Goal: Information Seeking & Learning: Learn about a topic

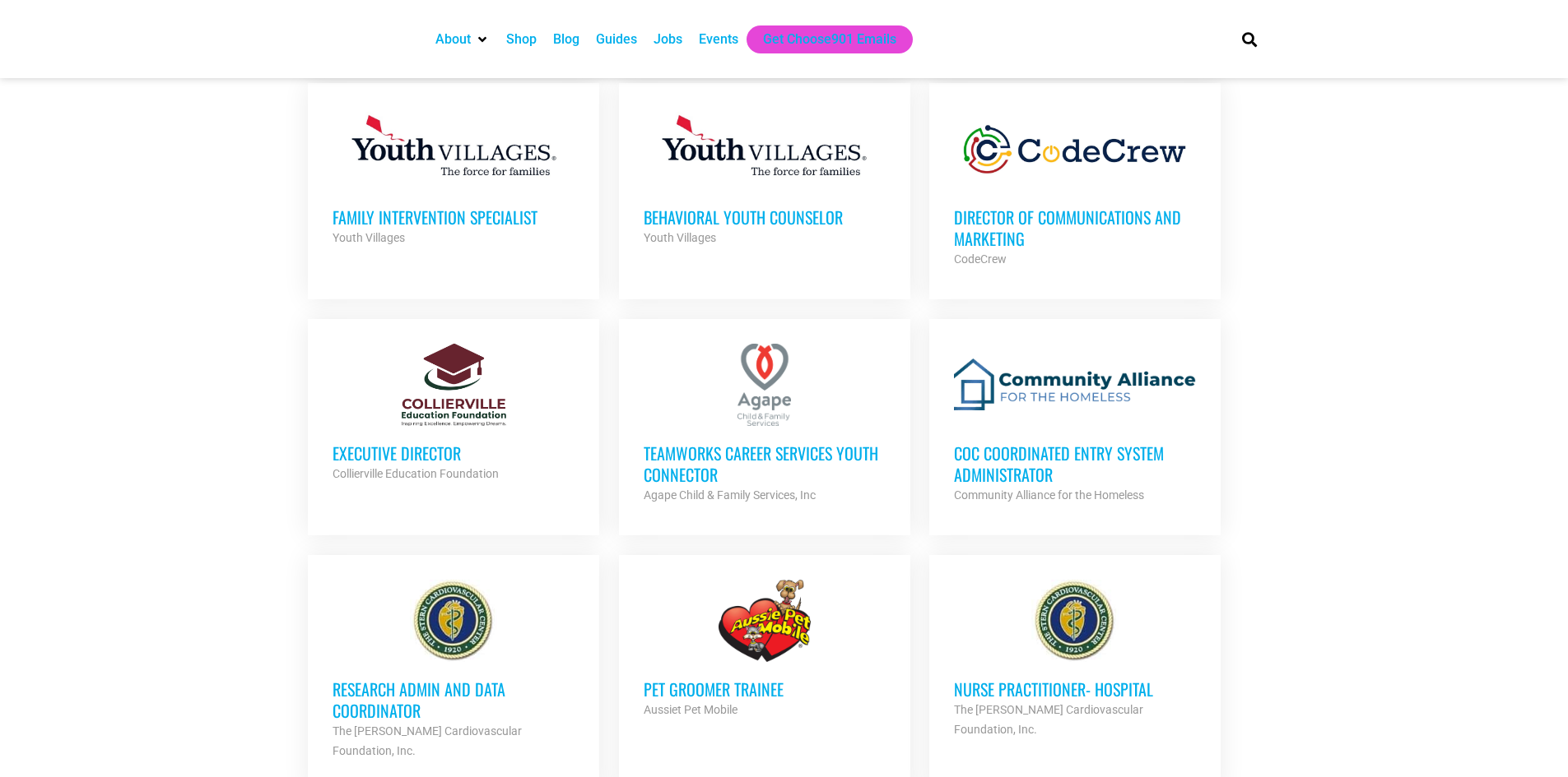
scroll to position [1151, 0]
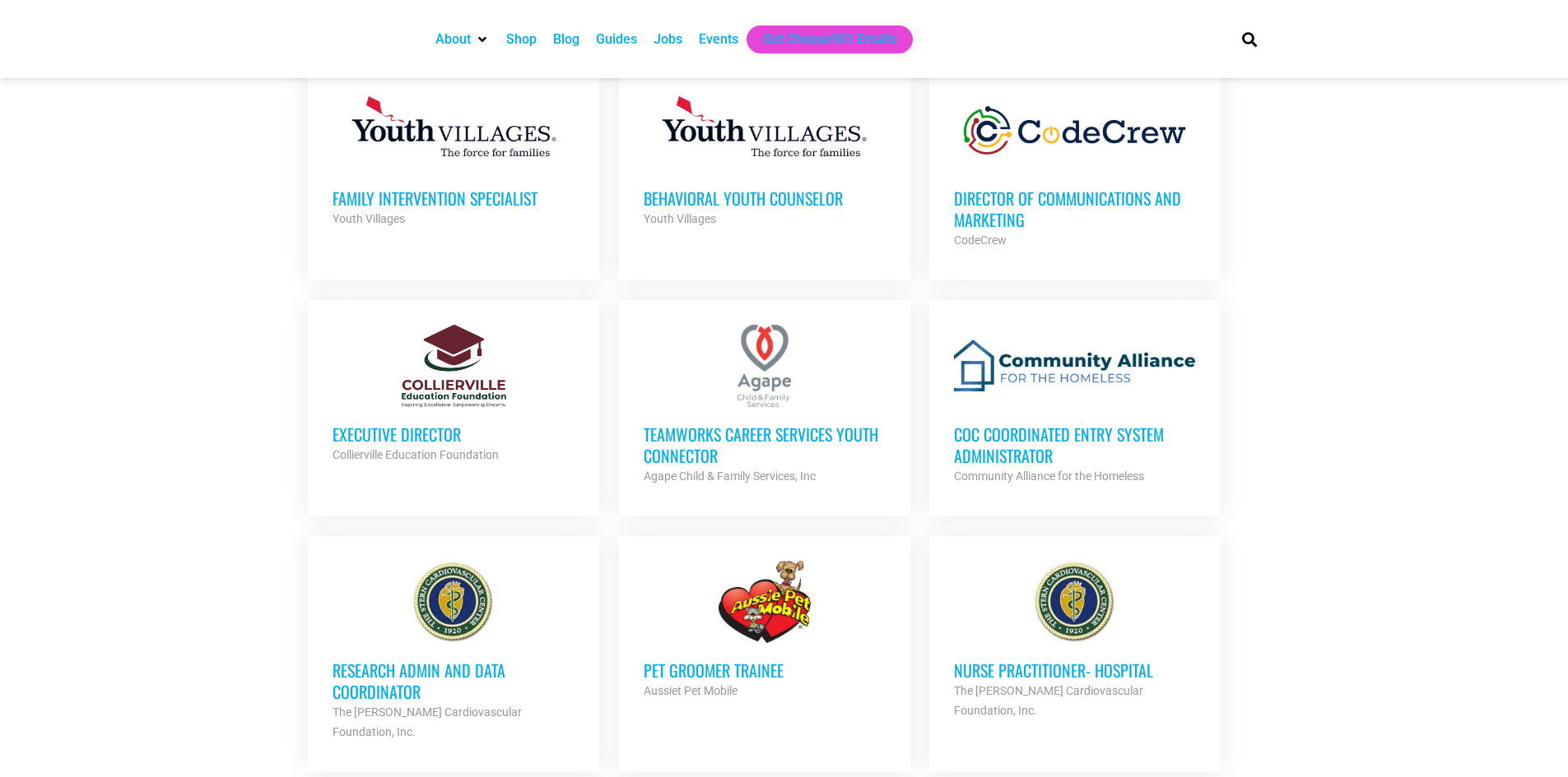
click at [357, 432] on h3 "Executive Director" at bounding box center [454, 435] width 242 height 21
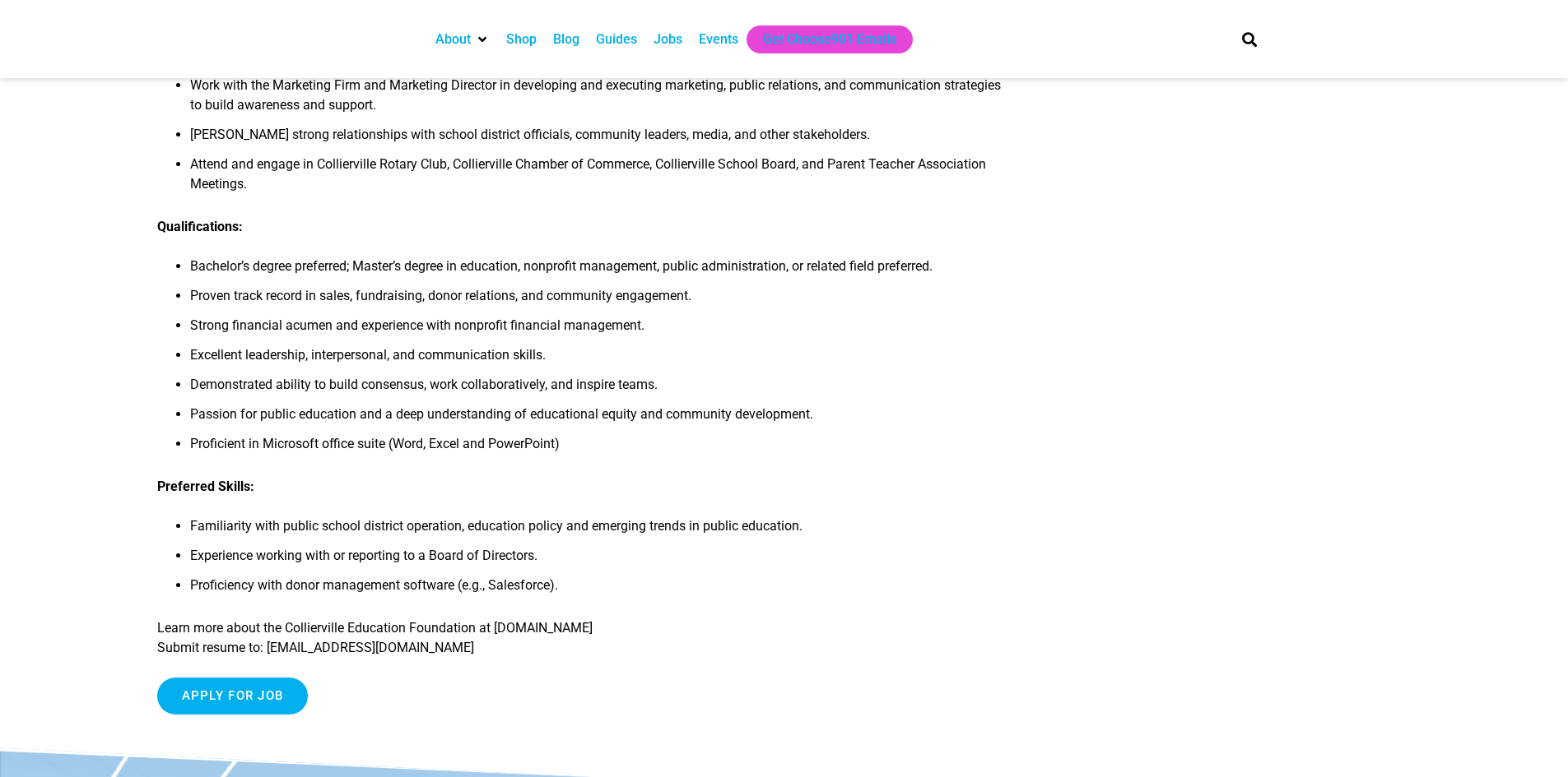
scroll to position [1398, 0]
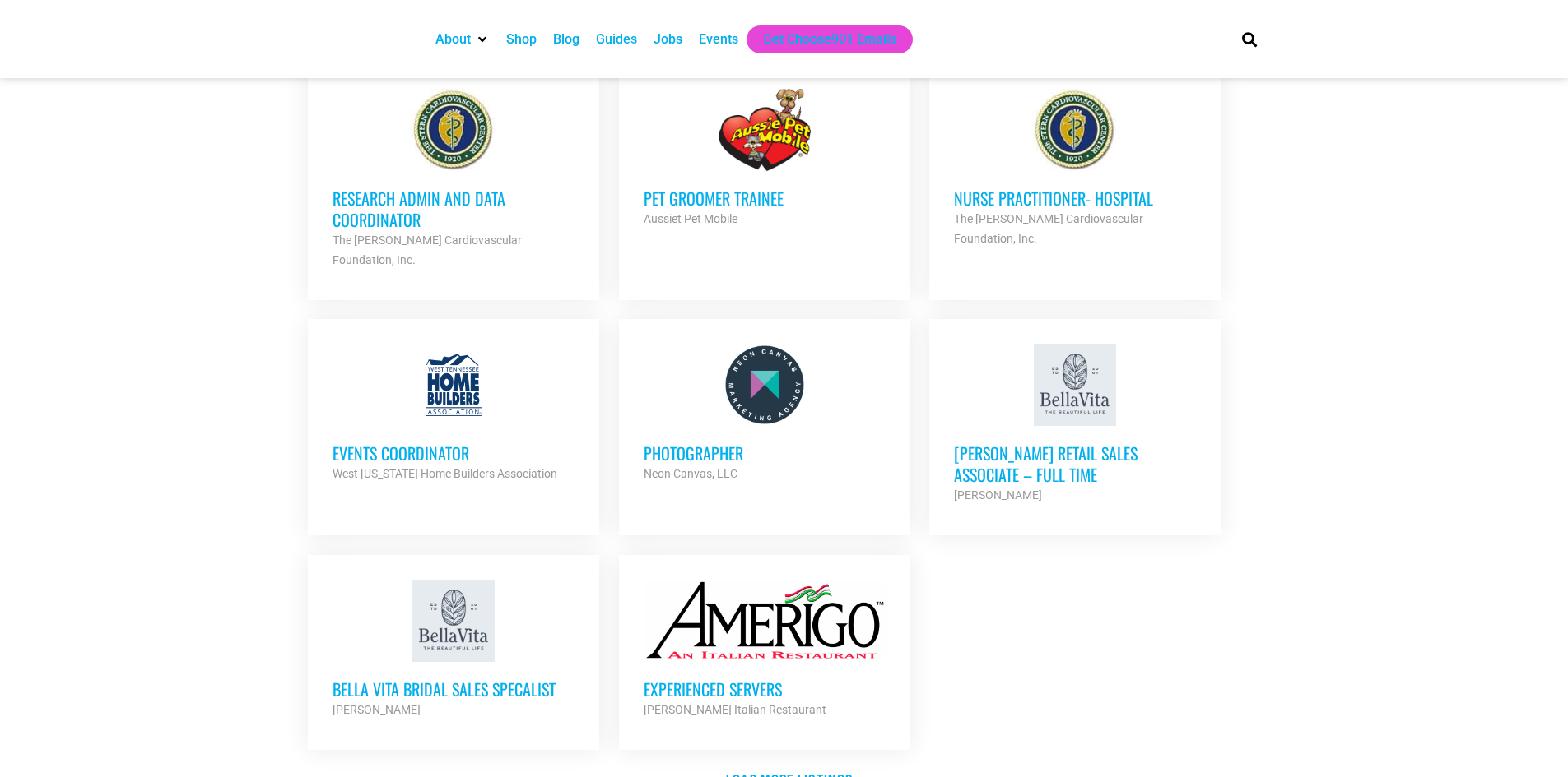
scroll to position [1646, 0]
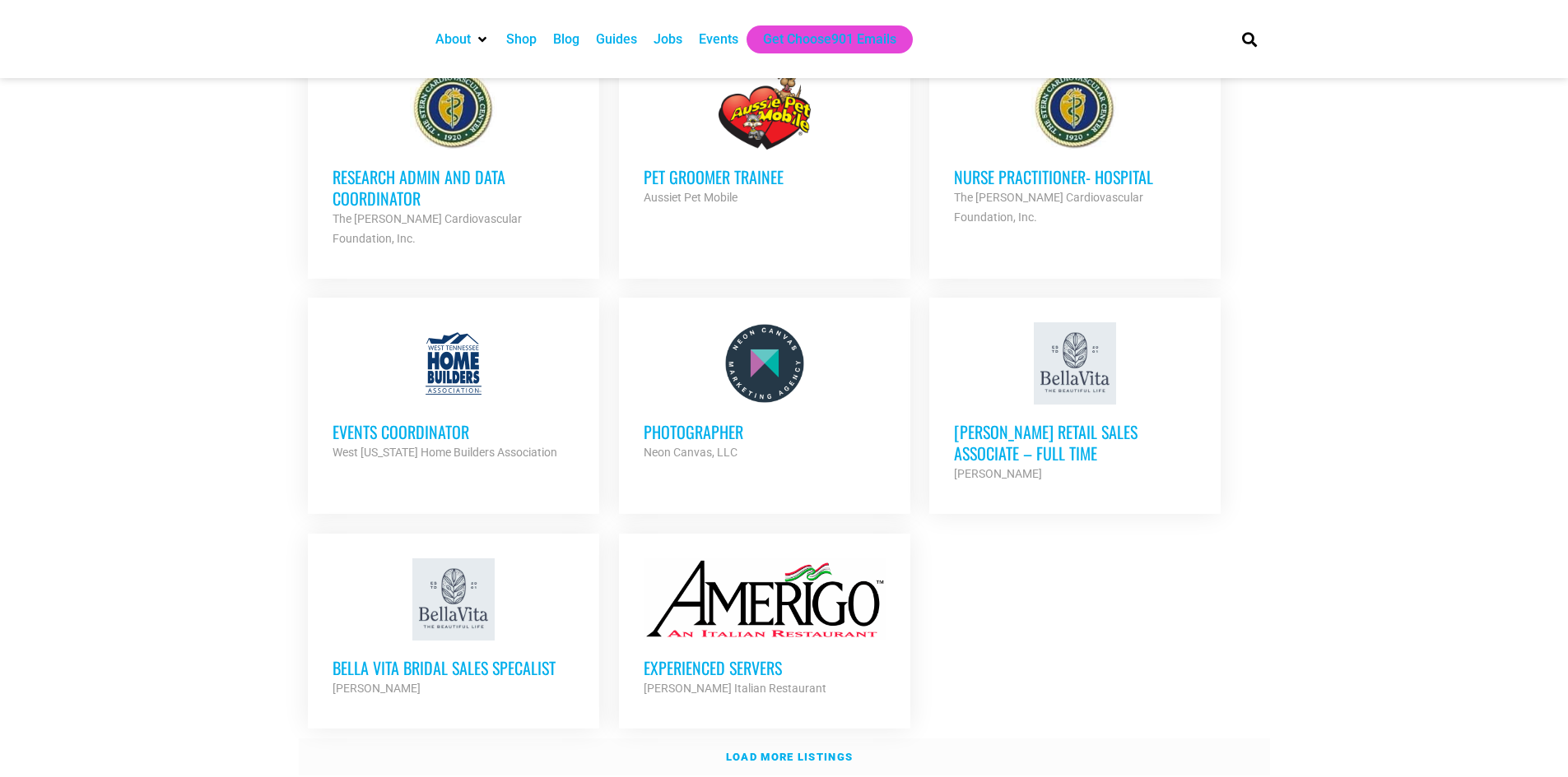
click at [804, 751] on strong "Load more listings" at bounding box center [789, 757] width 126 height 12
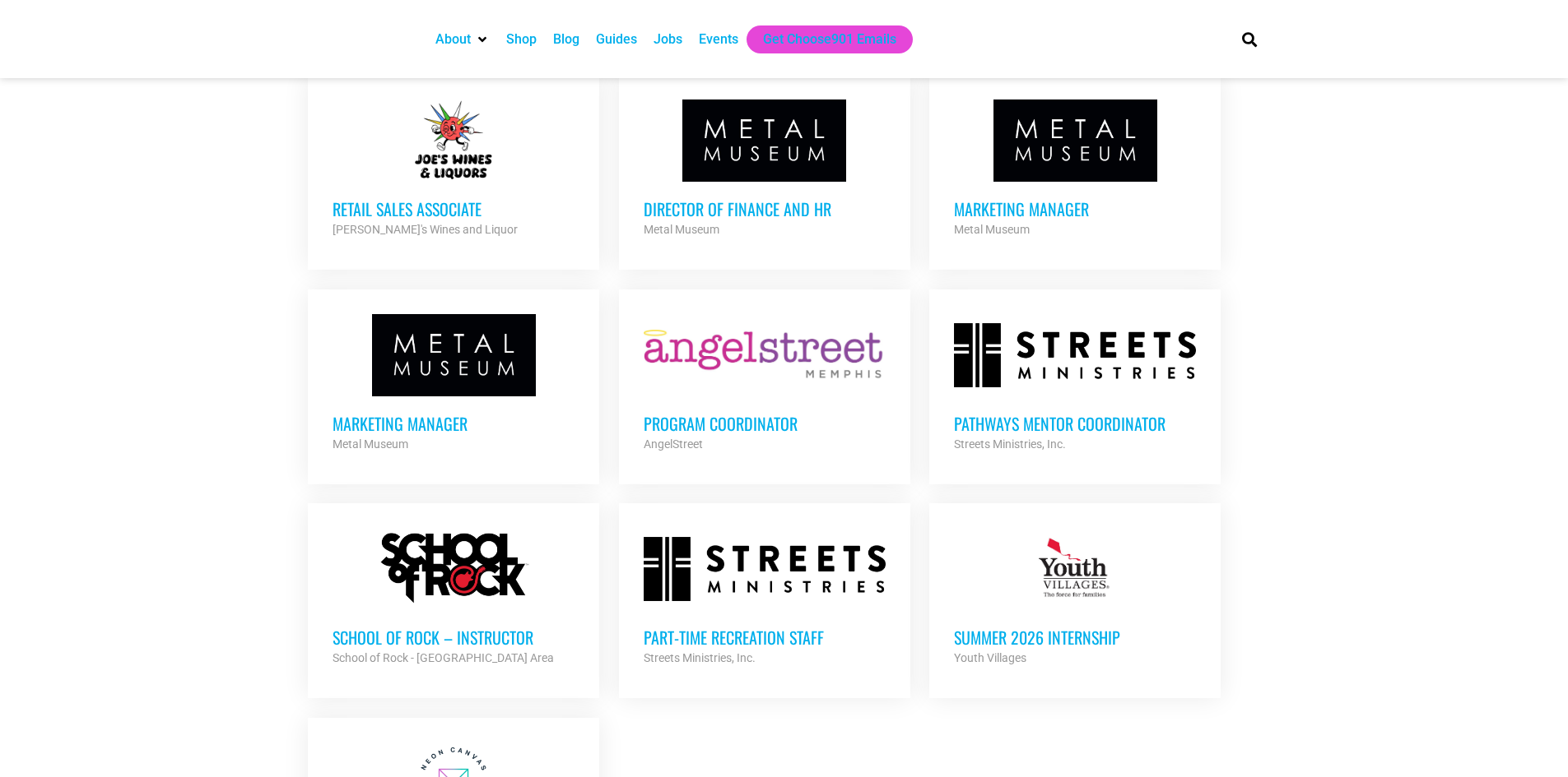
scroll to position [2961, 0]
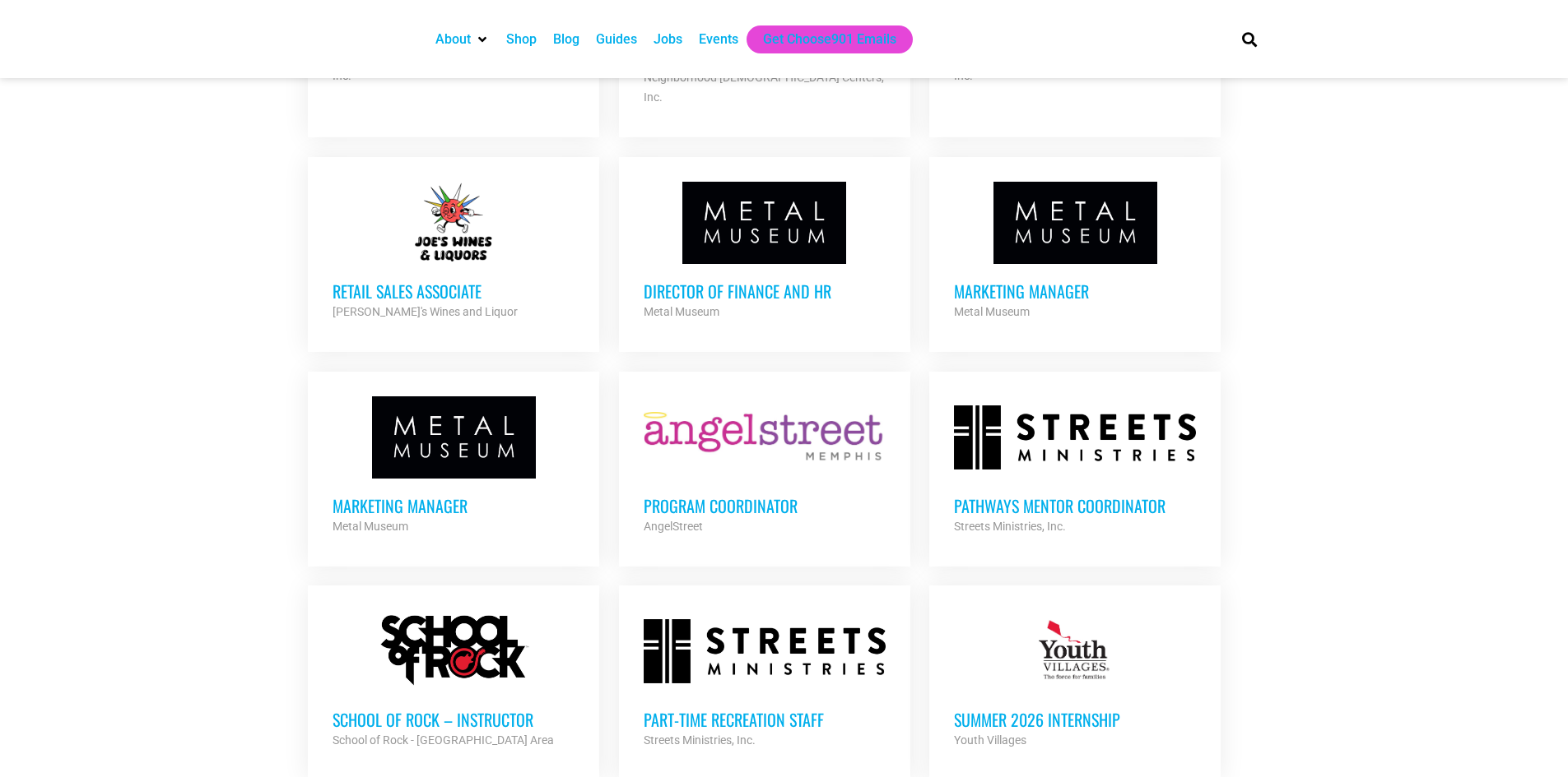
click at [740, 495] on h3 "Program Coordinator" at bounding box center [765, 506] width 242 height 21
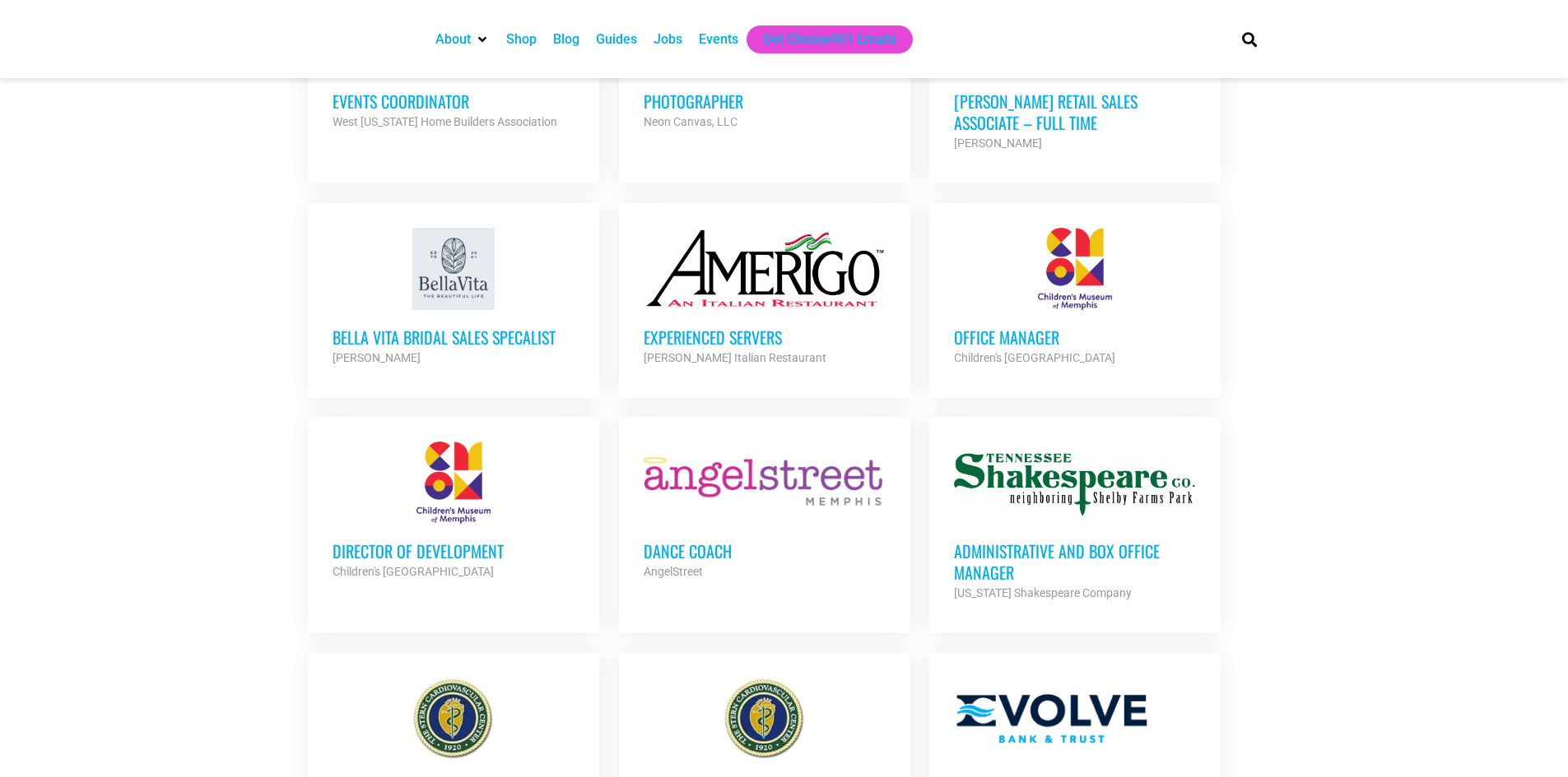
scroll to position [1894, 0]
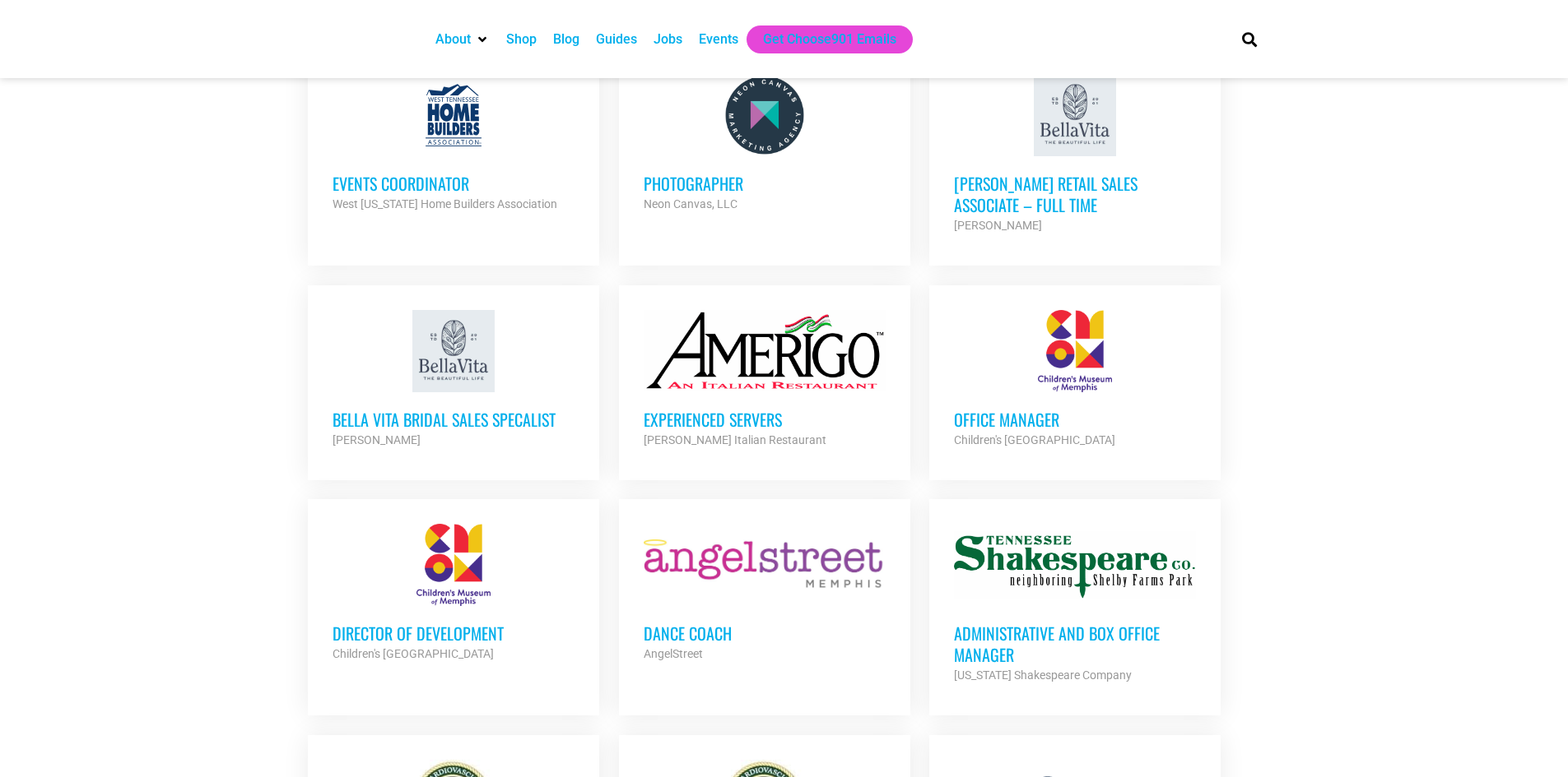
click at [420, 622] on h3 "Director of Development" at bounding box center [454, 633] width 242 height 21
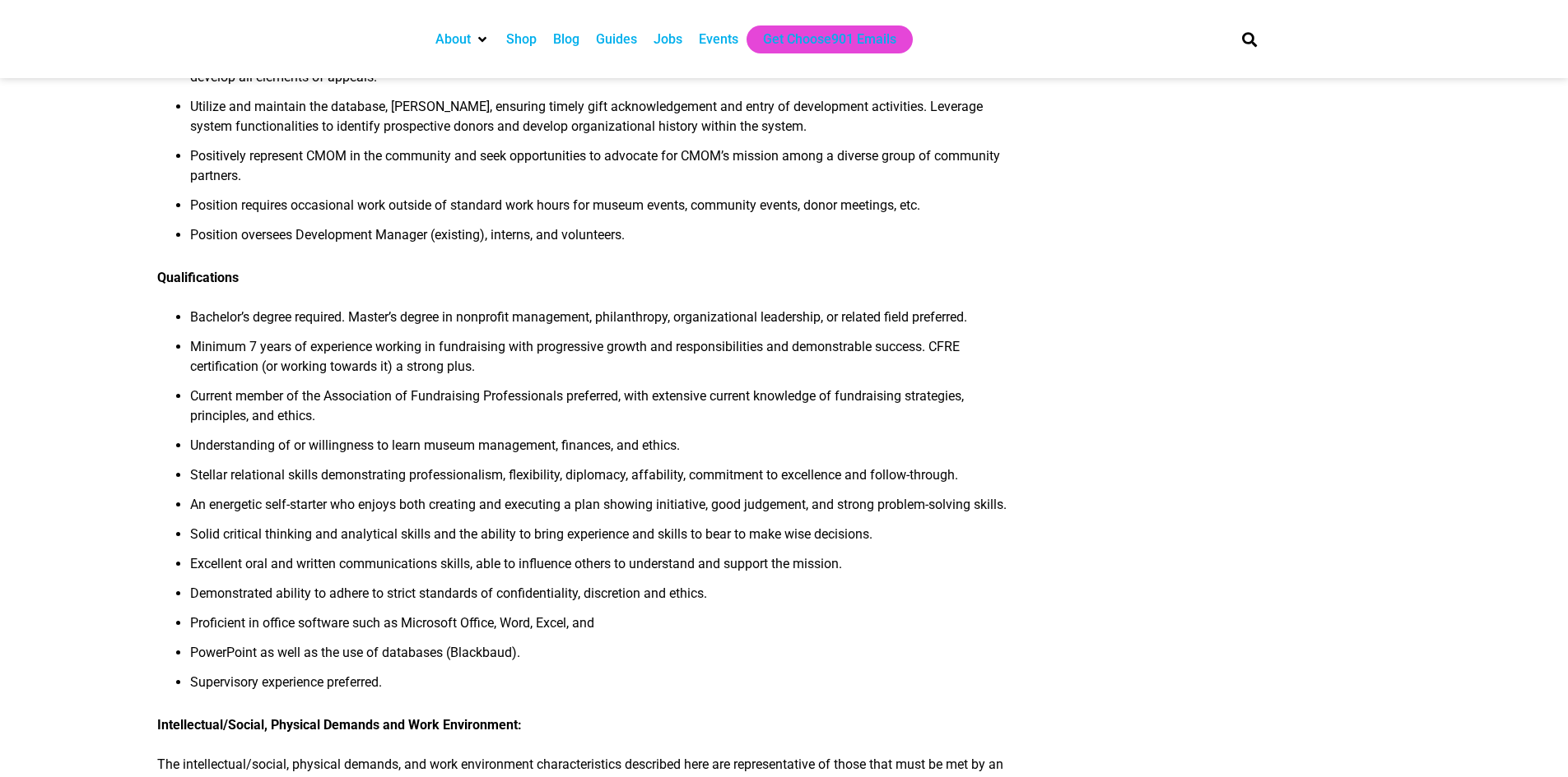
scroll to position [822, 0]
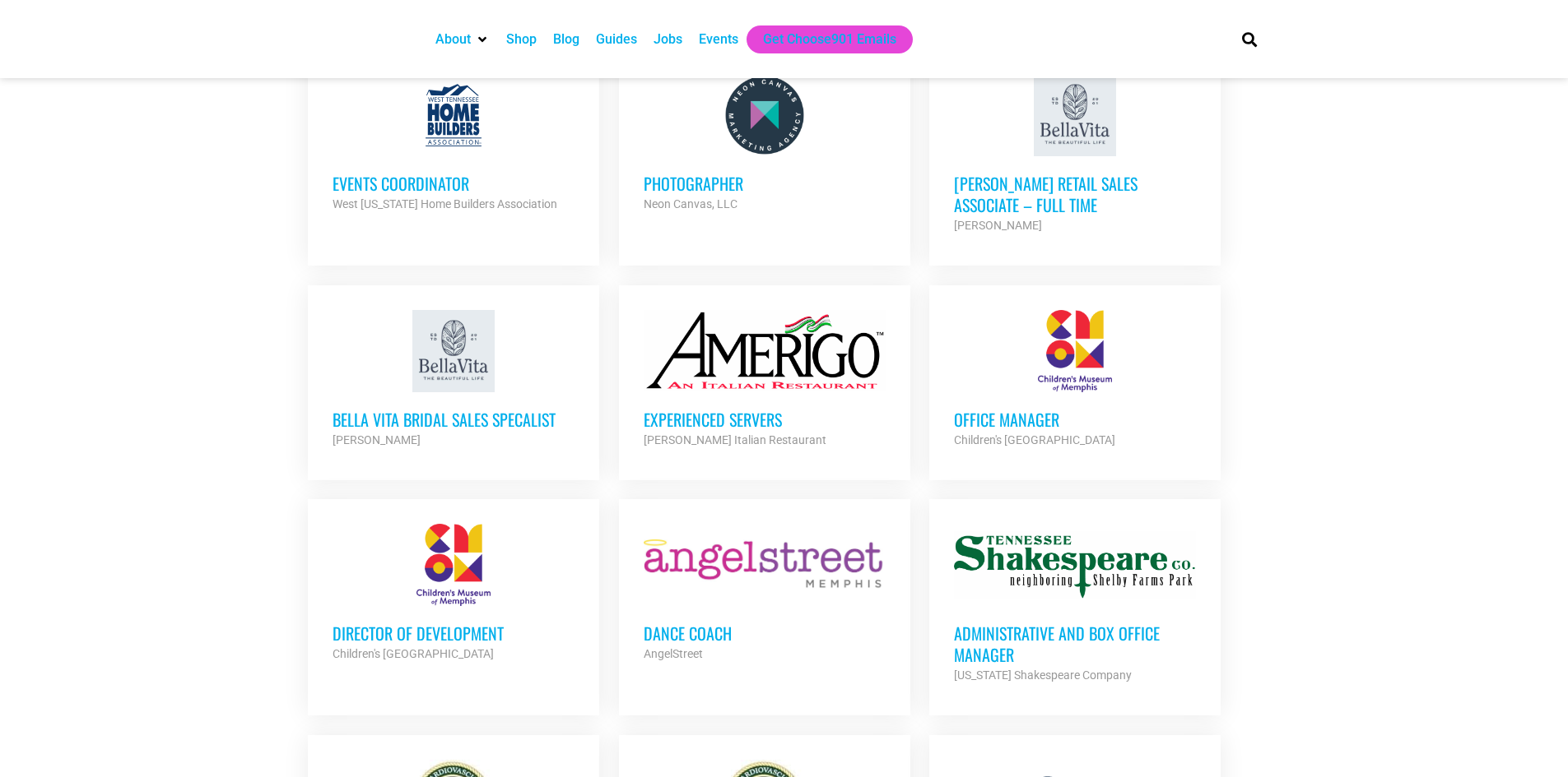
scroll to position [1811, 0]
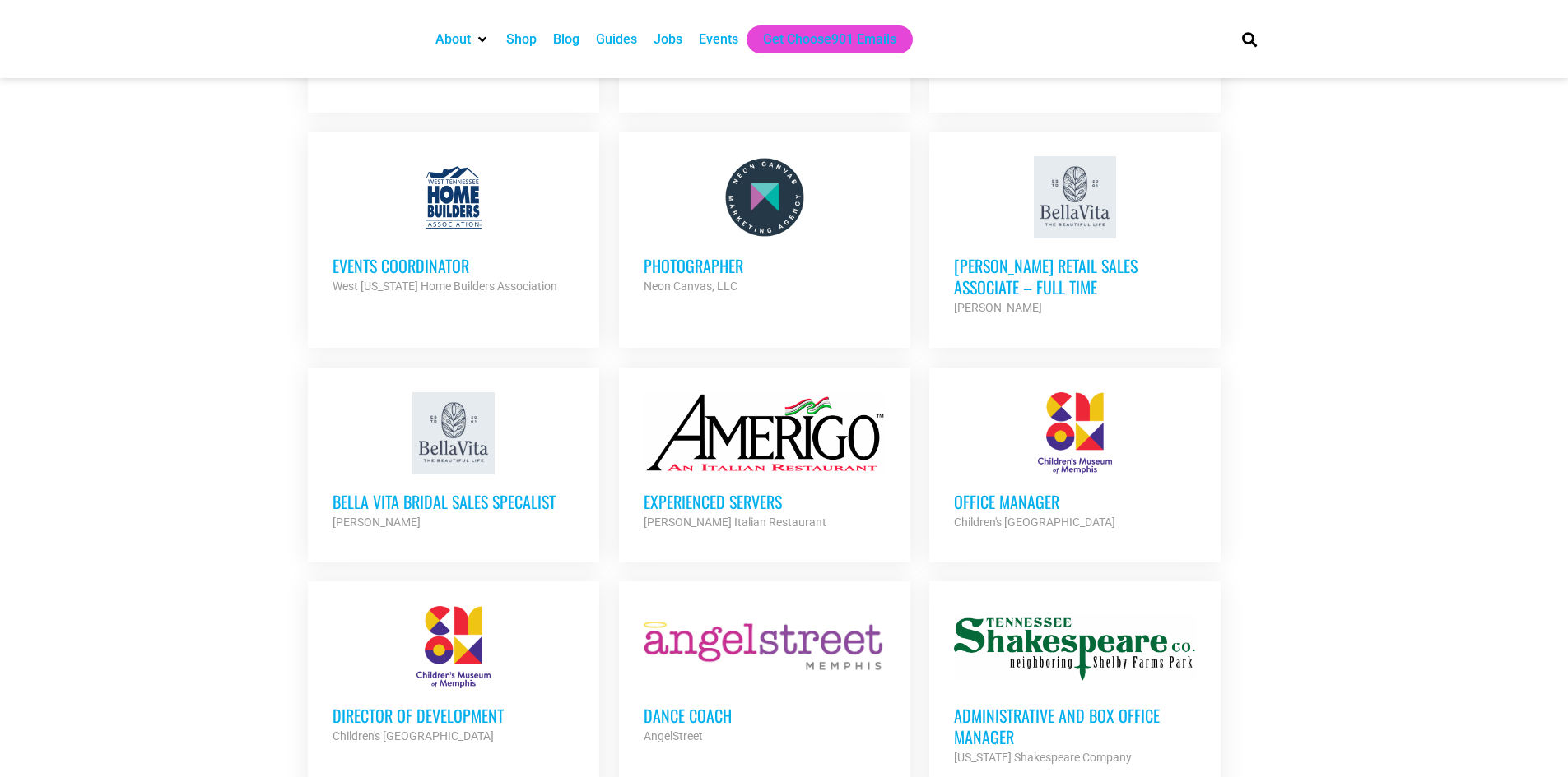
click at [1014, 491] on h3 "Office Manager" at bounding box center [1074, 501] width 242 height 21
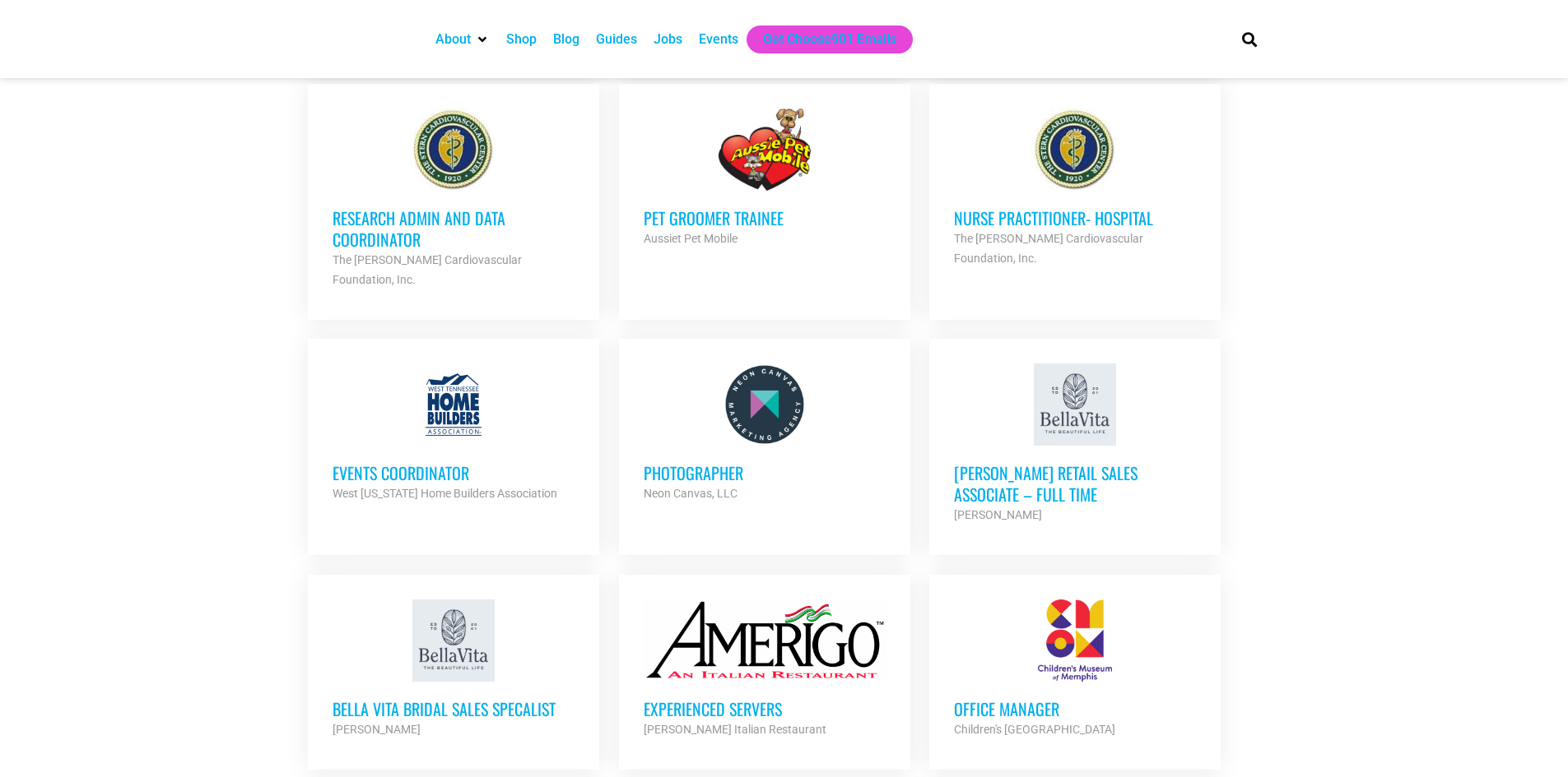
scroll to position [1566, 0]
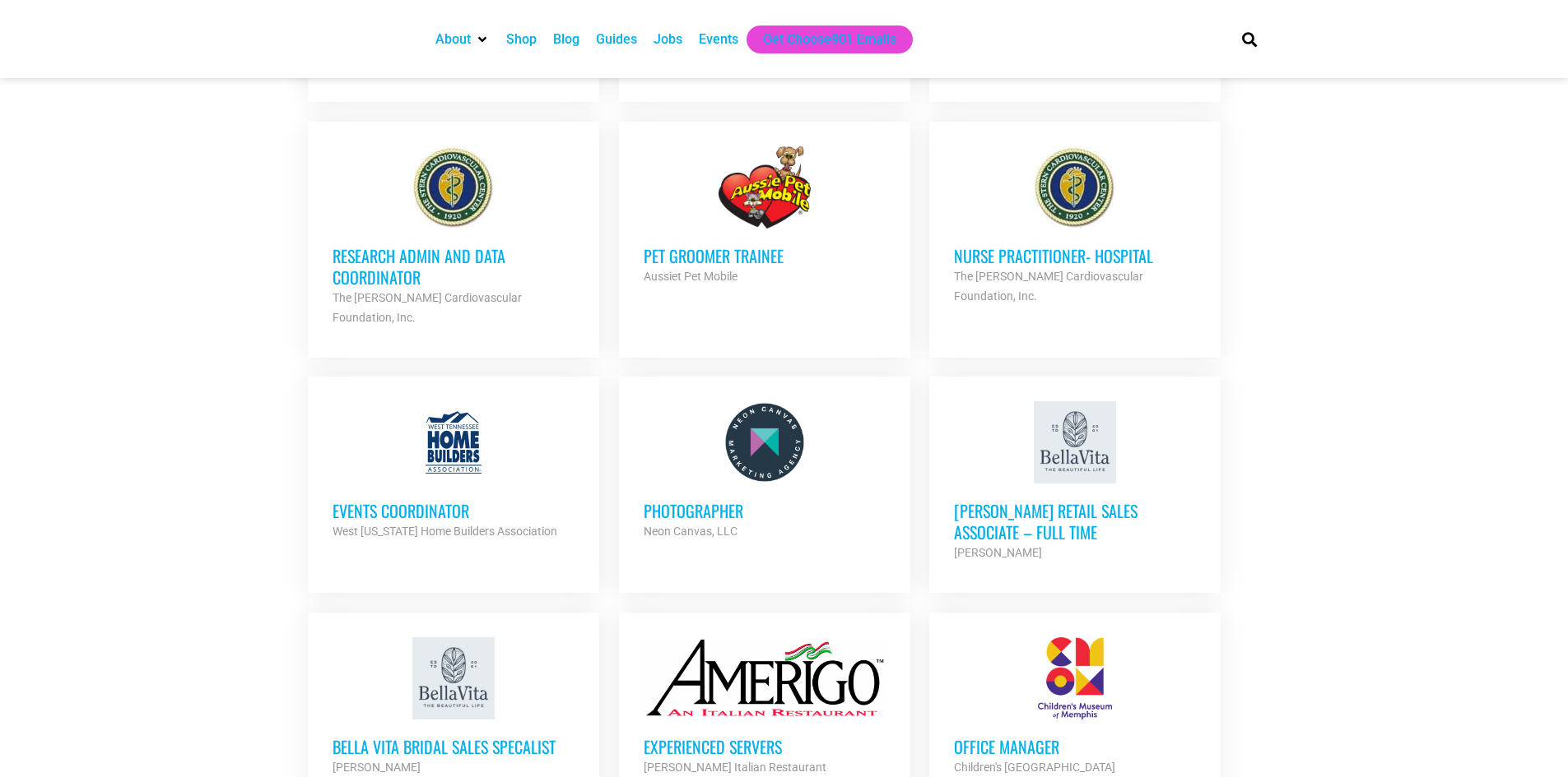
click at [446, 501] on h3 "Events Coordinator" at bounding box center [454, 511] width 242 height 21
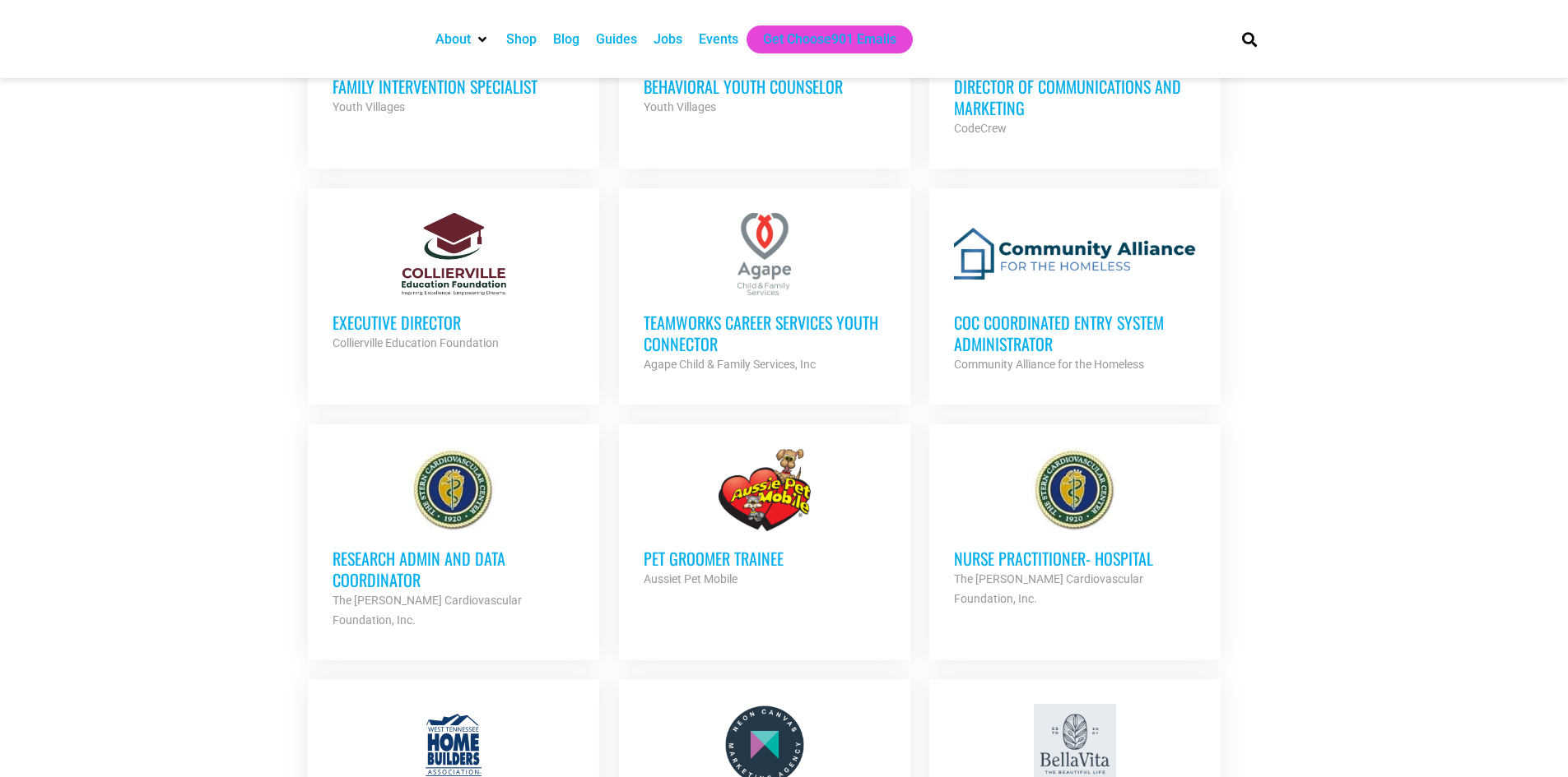
scroll to position [1238, 0]
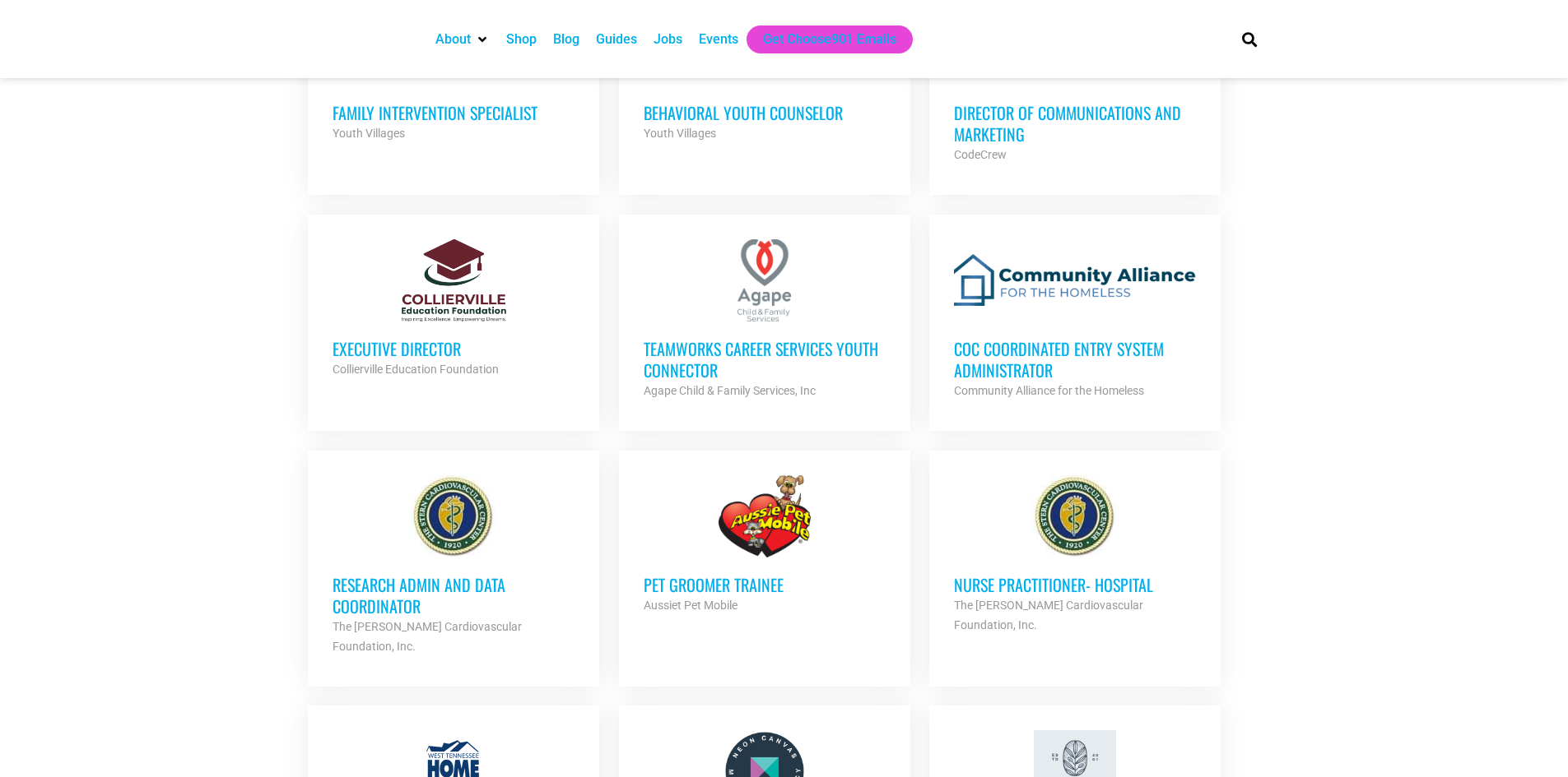
click at [382, 538] on div at bounding box center [454, 517] width 242 height 83
click at [692, 343] on h3 "TeamWorks Career Services Youth Connector" at bounding box center [765, 359] width 242 height 43
click at [985, 358] on h3 "CoC Coordinated Entry System Administrator" at bounding box center [1074, 359] width 242 height 43
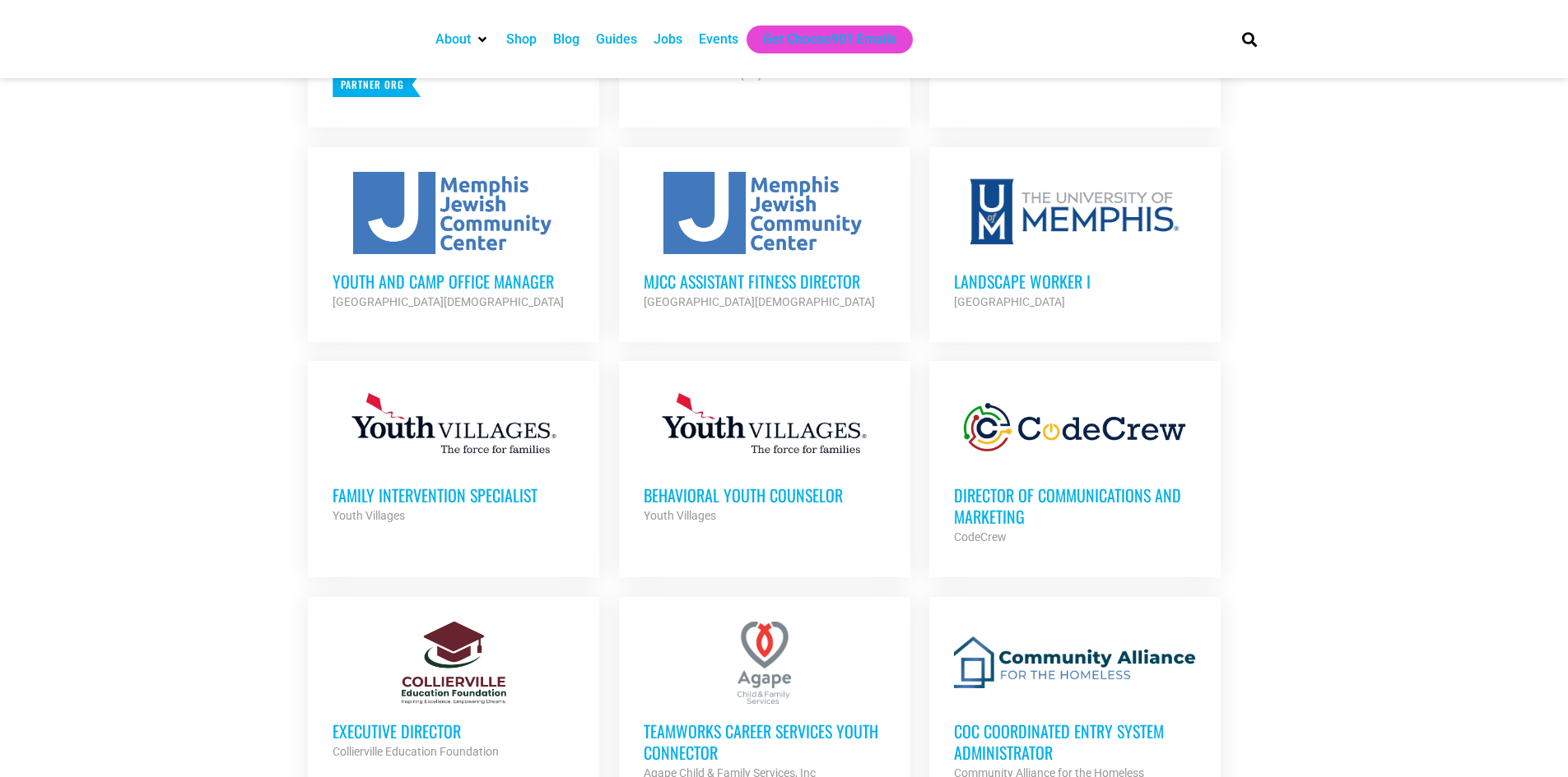
scroll to position [826, 0]
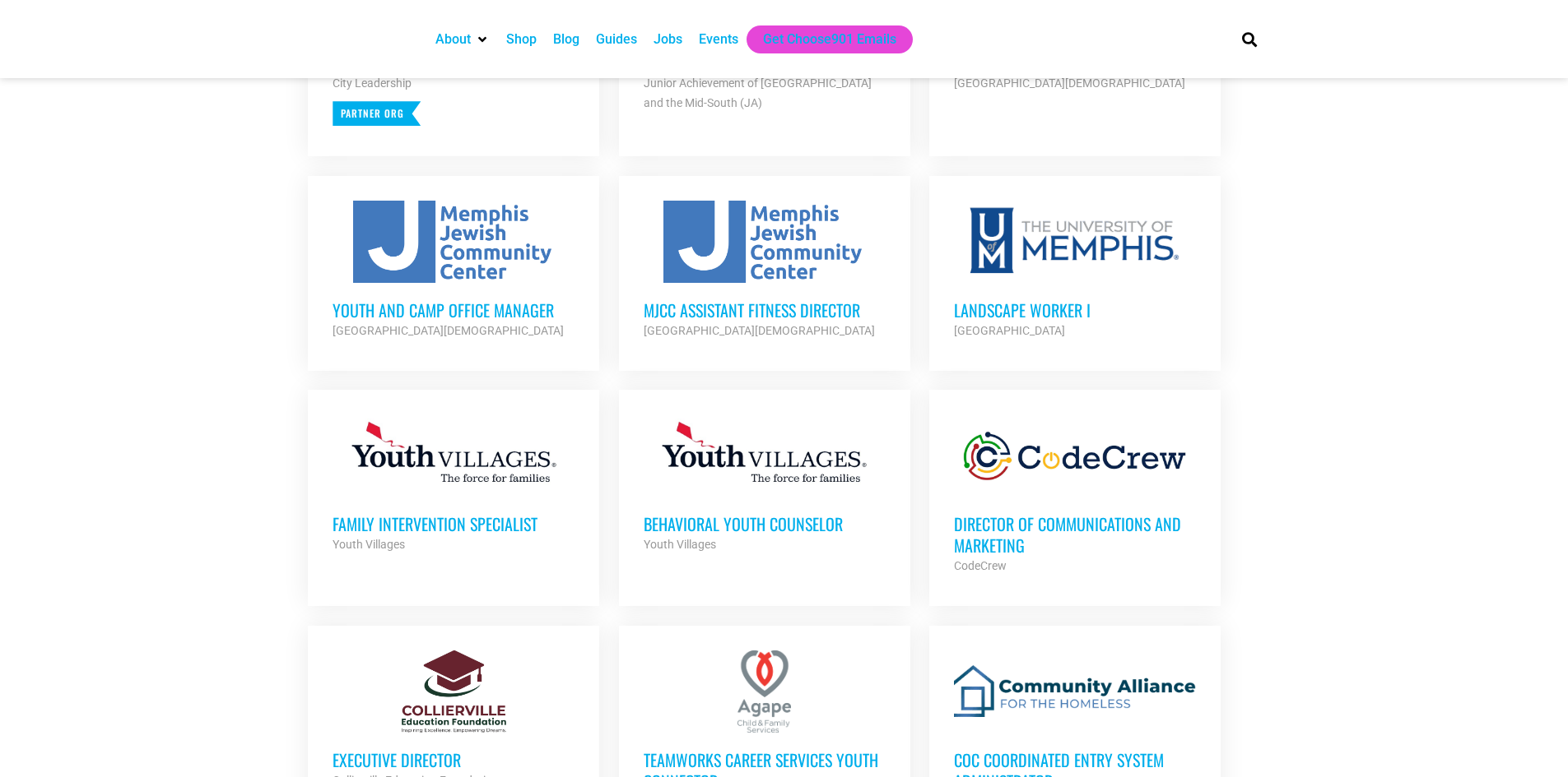
click at [1025, 535] on h3 "Director of Communications and Marketing" at bounding box center [1074, 534] width 242 height 43
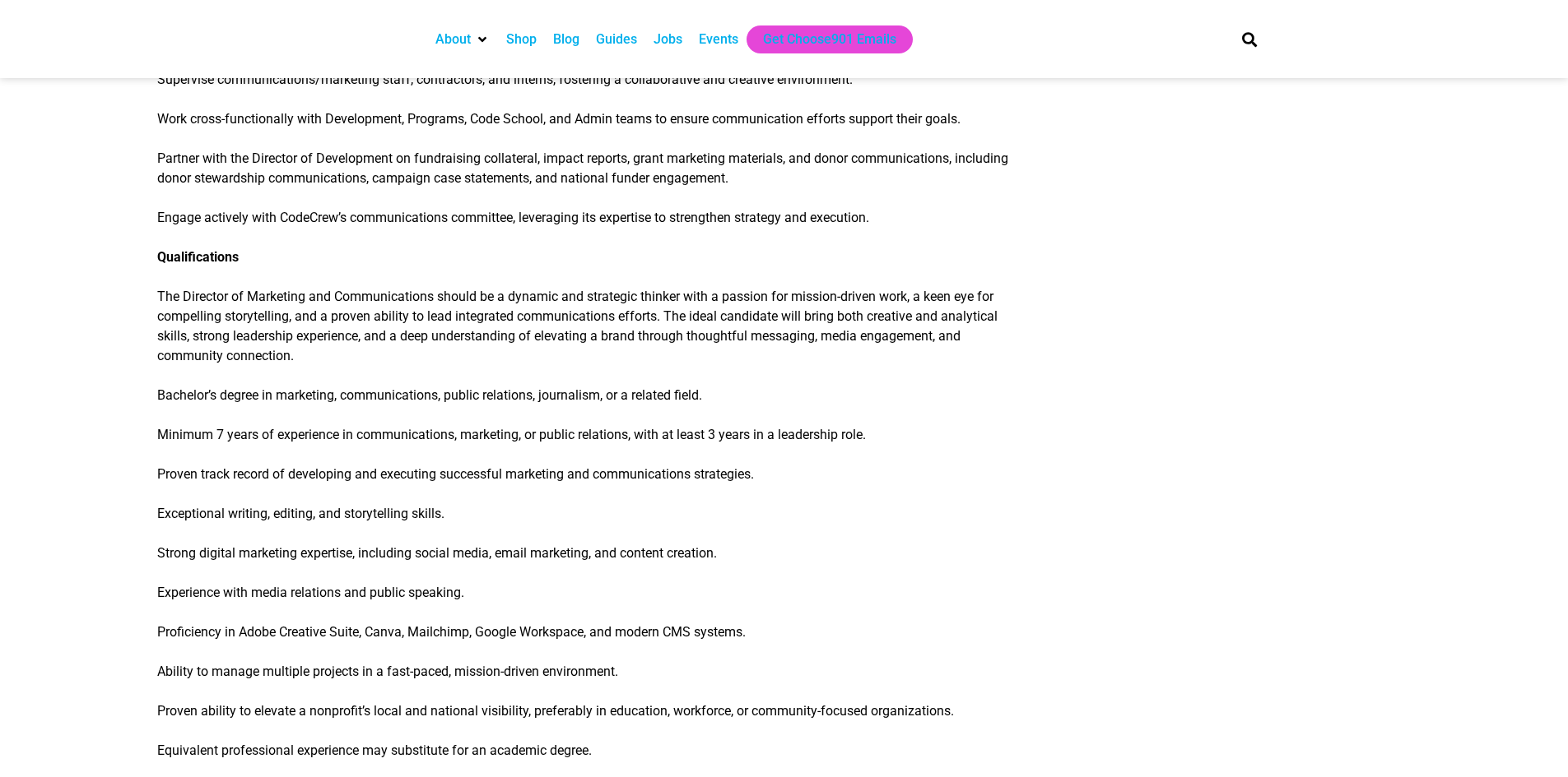
scroll to position [1316, 0]
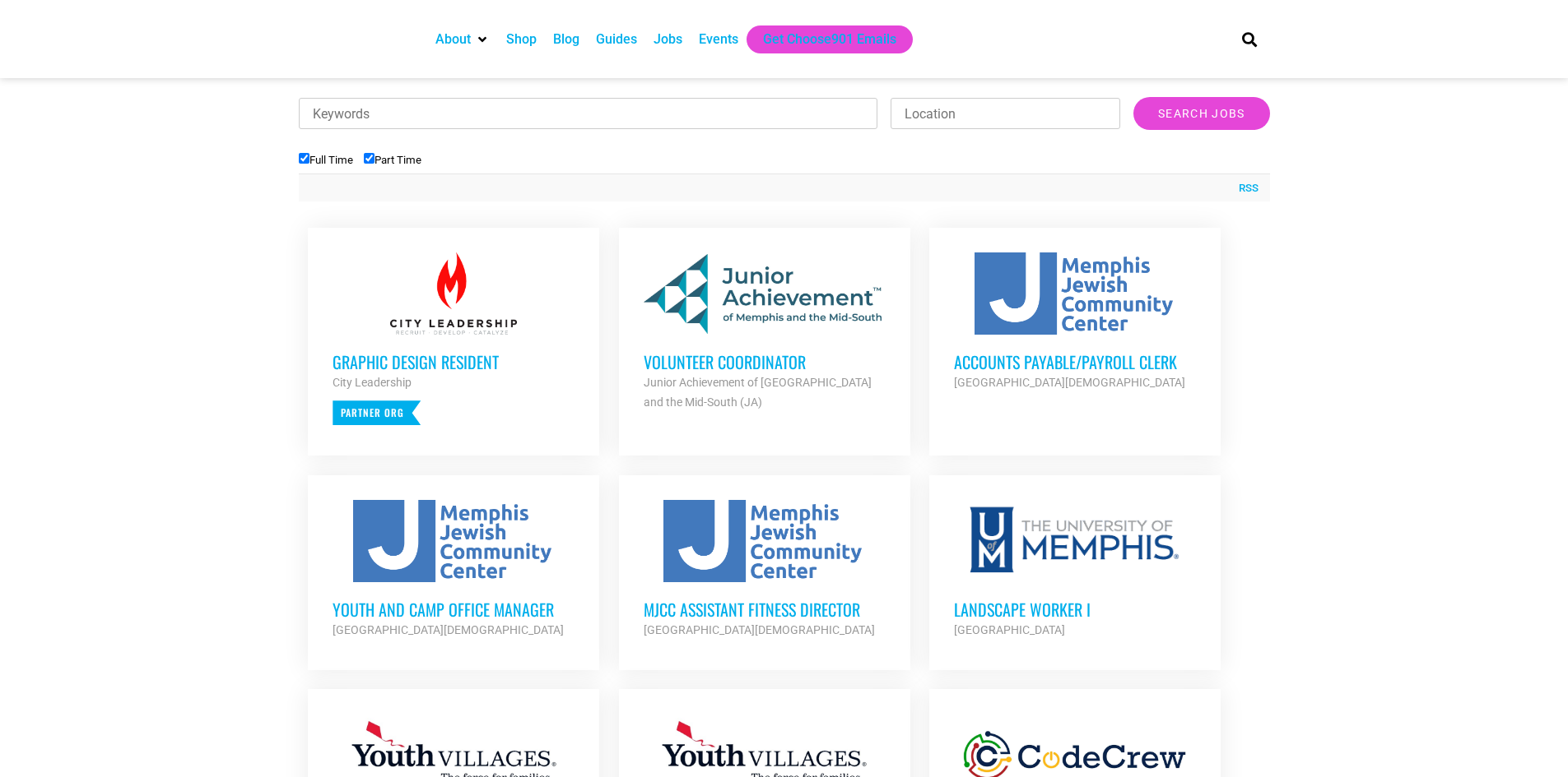
scroll to position [497, 0]
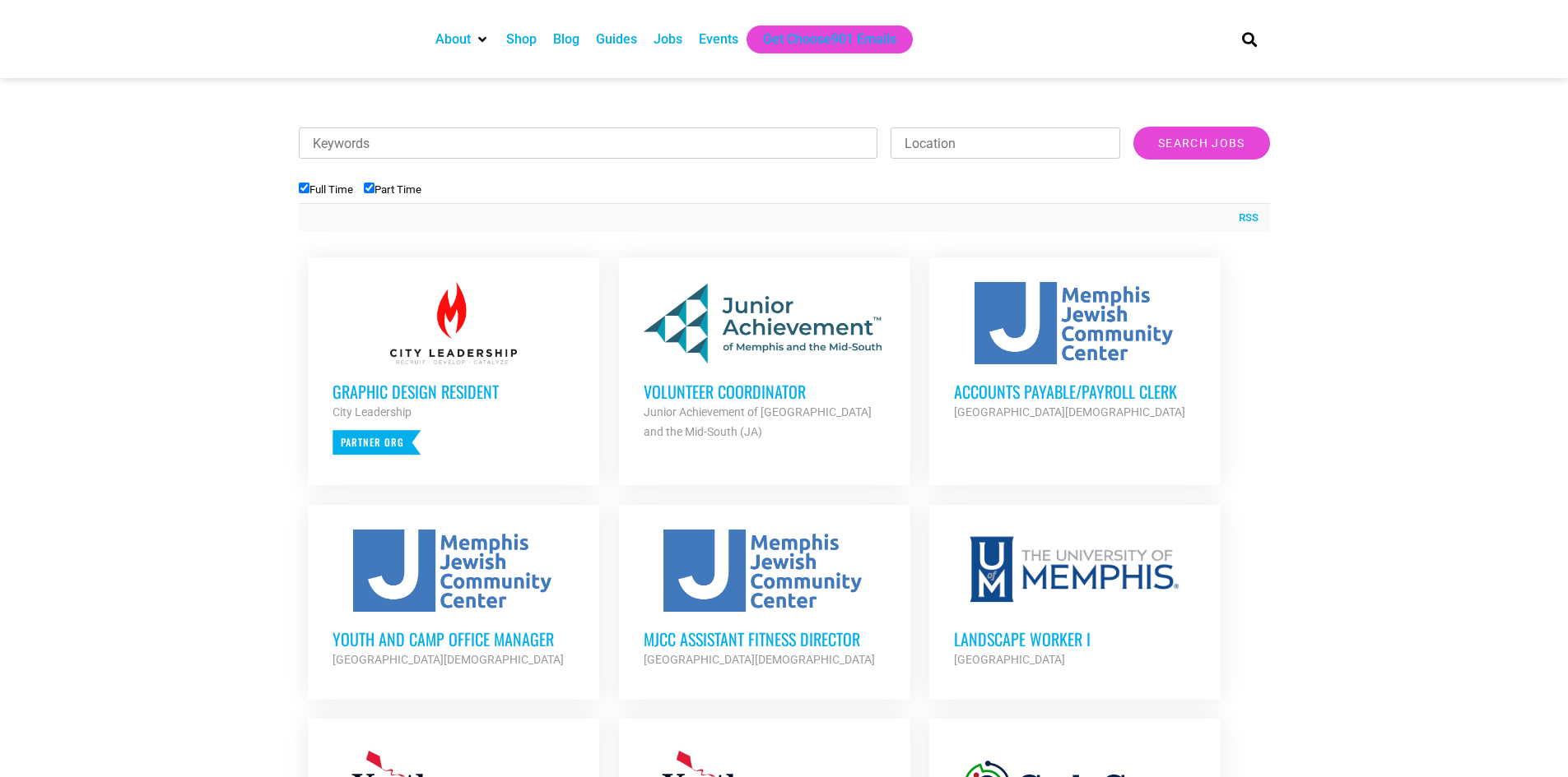
click at [789, 397] on h3 "Volunteer Coordinator" at bounding box center [765, 391] width 242 height 21
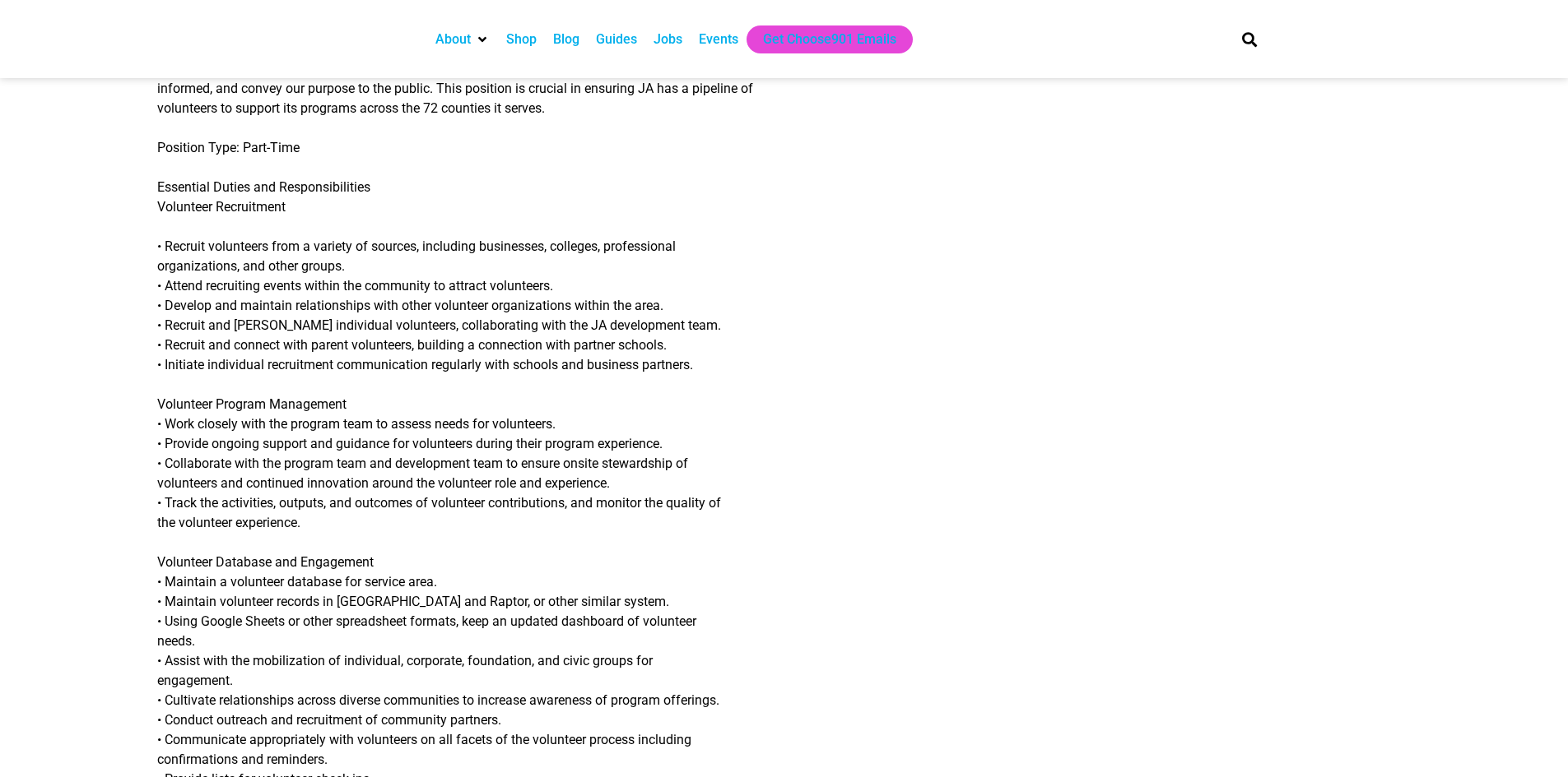
scroll to position [412, 0]
